Goal: Task Accomplishment & Management: Manage account settings

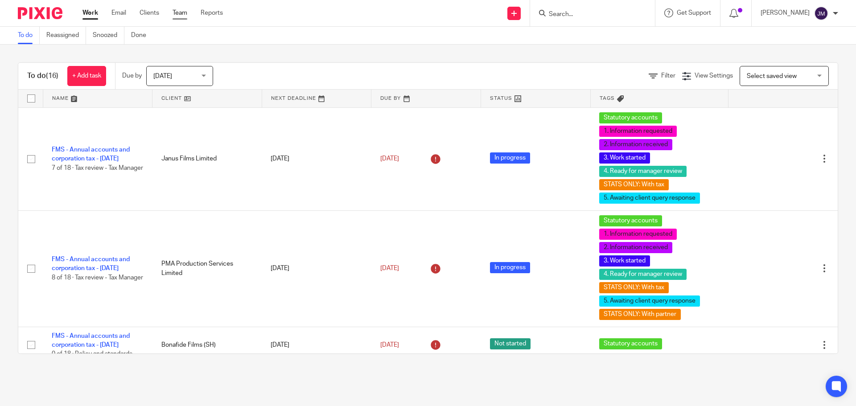
click at [180, 10] on link "Team" at bounding box center [179, 12] width 15 height 9
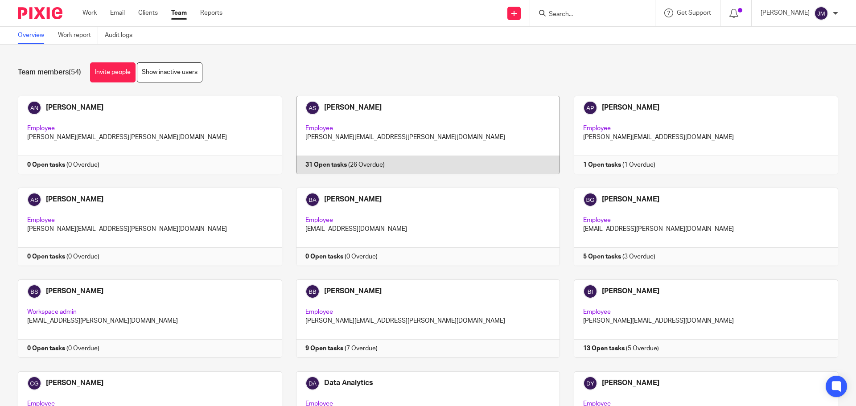
scroll to position [709, 0]
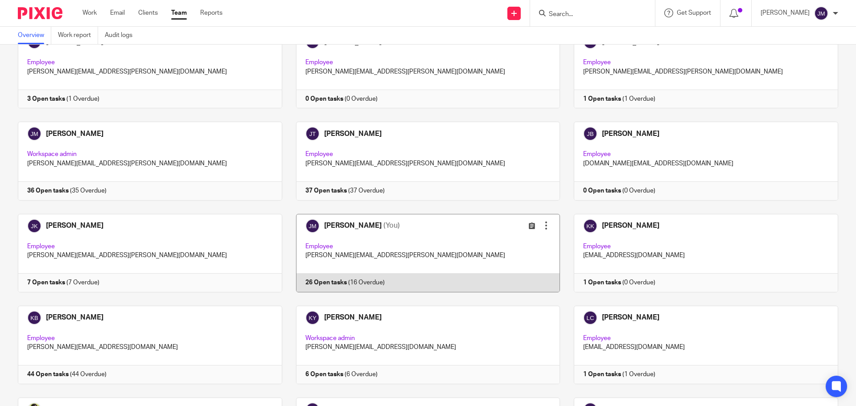
click at [328, 272] on link at bounding box center [421, 253] width 278 height 78
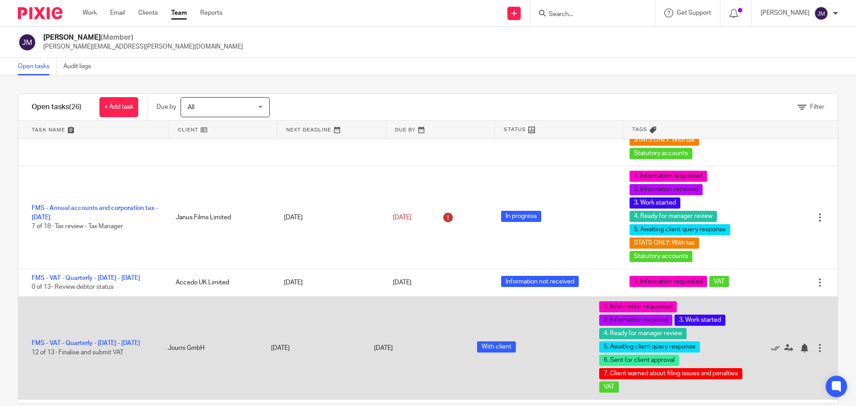
scroll to position [178, 0]
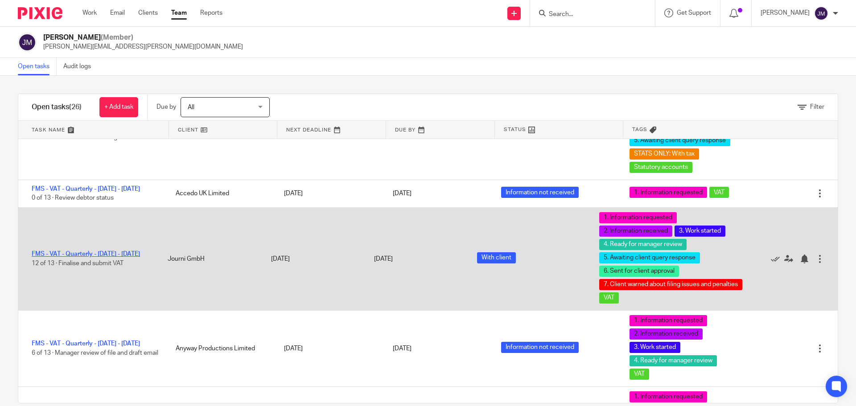
click at [120, 251] on link "FMS - VAT - Quarterly - [DATE] - [DATE]" at bounding box center [86, 254] width 108 height 6
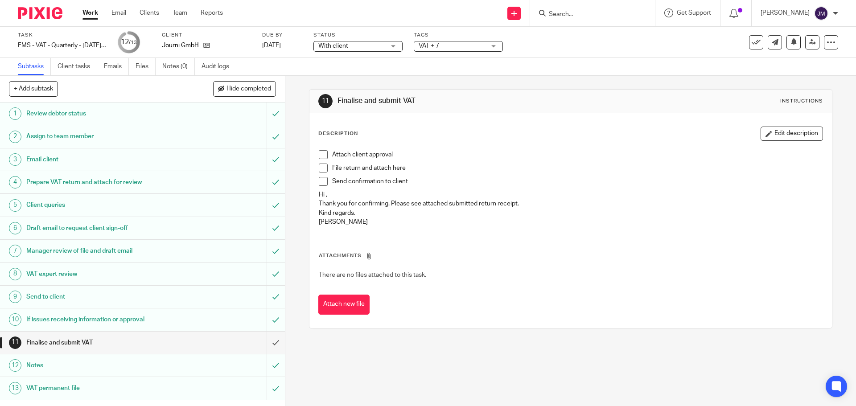
click at [429, 49] on span "VAT + 7" at bounding box center [429, 46] width 21 height 6
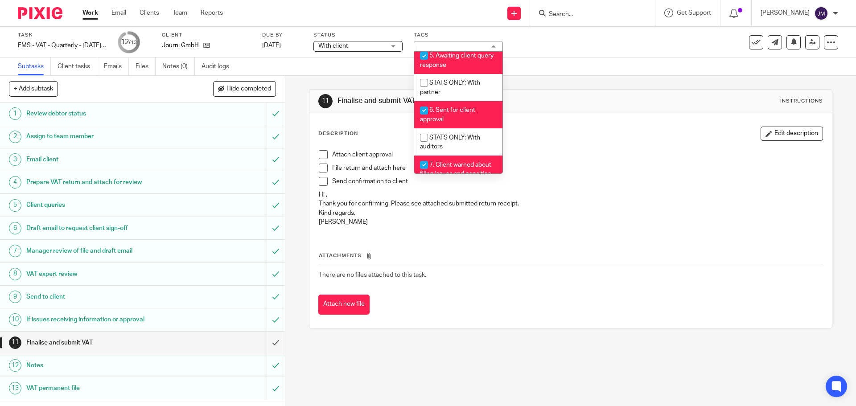
scroll to position [323, 0]
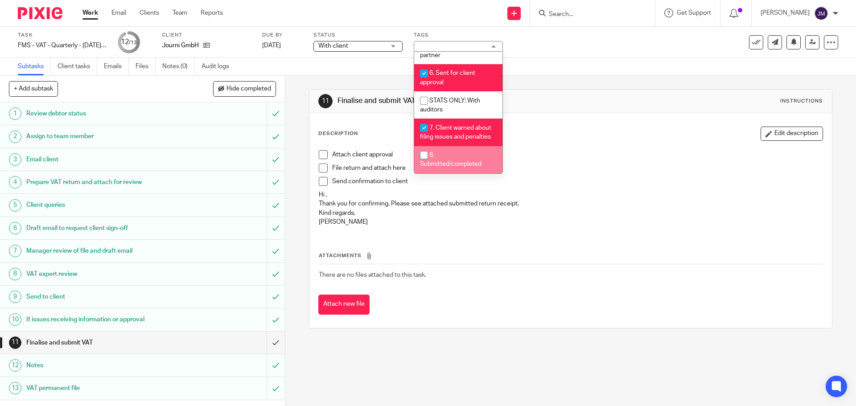
click at [457, 158] on li "8. Submitted/completed" at bounding box center [458, 159] width 88 height 27
checkbox input "true"
click at [582, 164] on p "File return and attach here" at bounding box center [577, 168] width 490 height 9
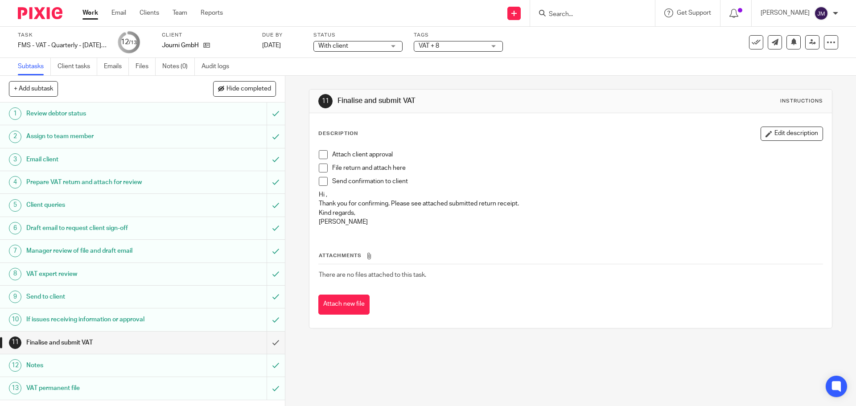
drag, startPoint x: 317, startPoint y: 153, endPoint x: 322, endPoint y: 165, distance: 13.3
click at [319, 153] on span at bounding box center [323, 154] width 9 height 9
click at [320, 168] on span at bounding box center [323, 168] width 9 height 9
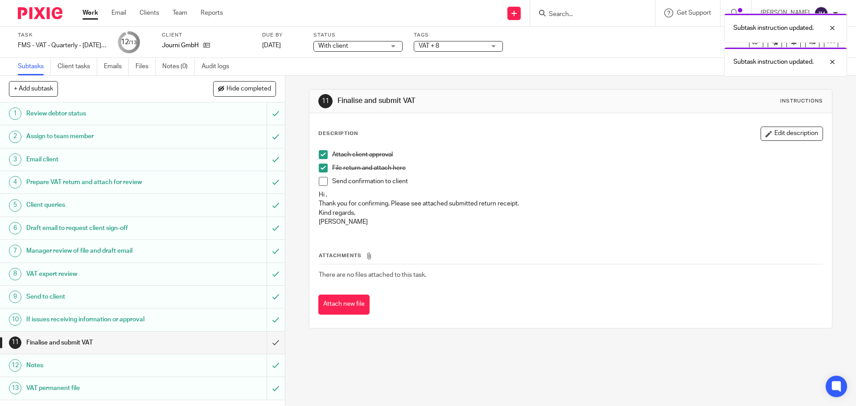
click at [319, 182] on span at bounding box center [323, 181] width 9 height 9
click at [345, 305] on button "Attach new file" at bounding box center [343, 305] width 51 height 20
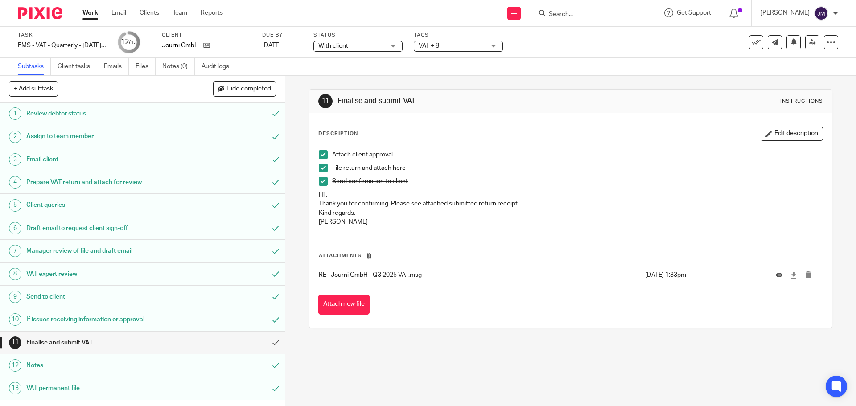
click at [77, 292] on h1 "Send to client" at bounding box center [103, 296] width 154 height 13
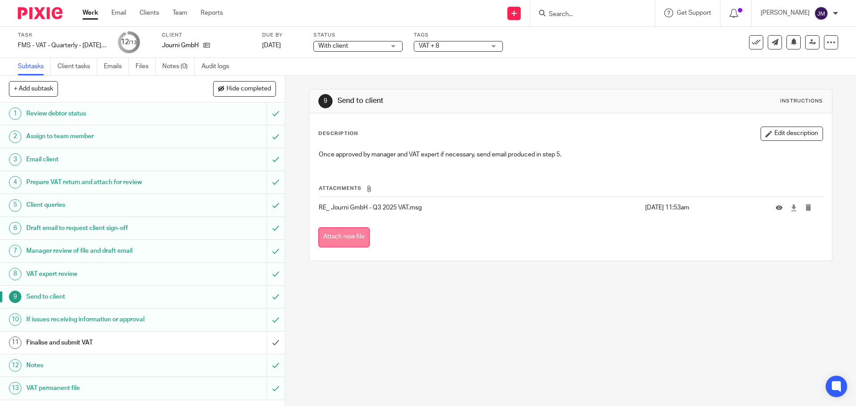
click at [355, 230] on button "Attach new file" at bounding box center [343, 237] width 51 height 20
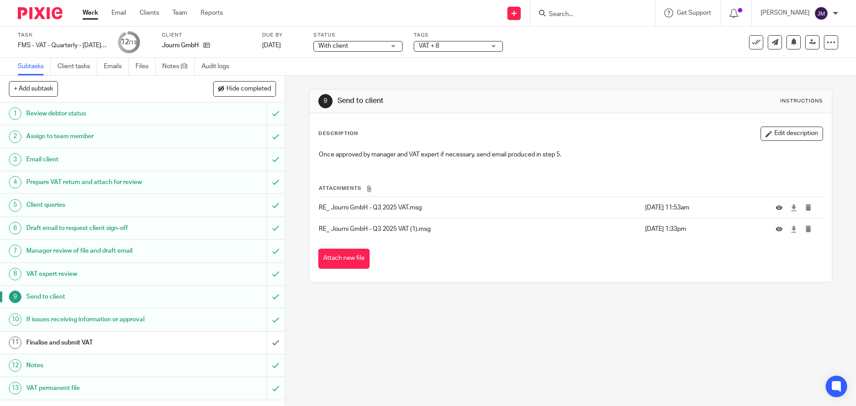
click at [453, 45] on span "VAT + 8" at bounding box center [452, 45] width 67 height 9
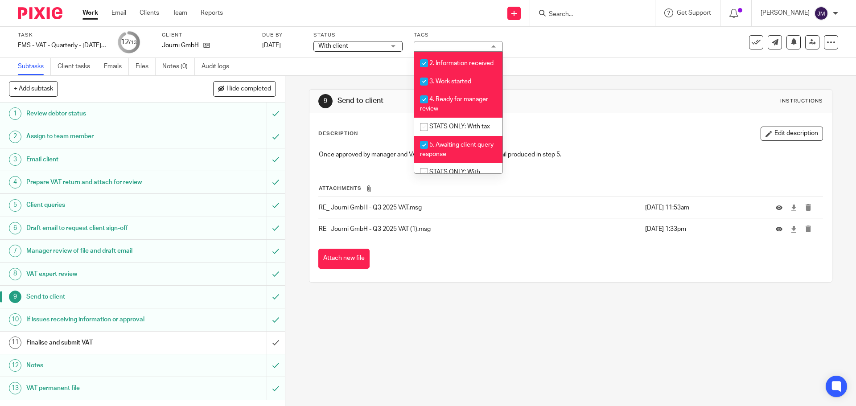
scroll to position [323, 0]
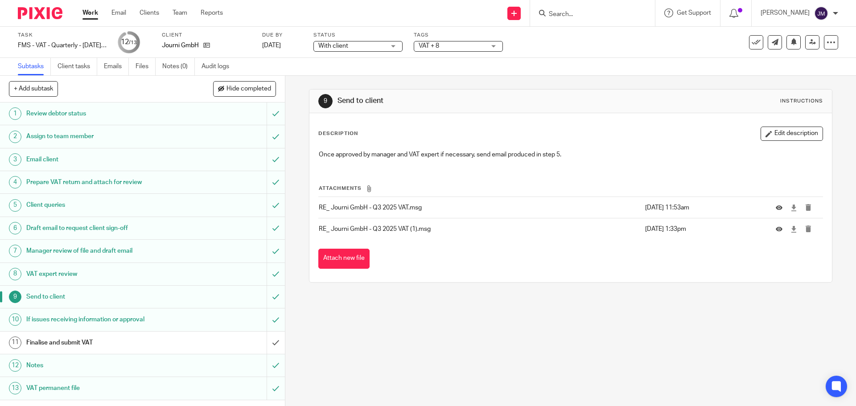
click at [396, 43] on div "With client With client" at bounding box center [357, 46] width 89 height 11
click at [596, 88] on div "9 Send to client Instructions Description Edit description Once approved by man…" at bounding box center [570, 186] width 523 height 220
click at [272, 342] on input "submit" at bounding box center [142, 343] width 285 height 22
